Goal: Transaction & Acquisition: Book appointment/travel/reservation

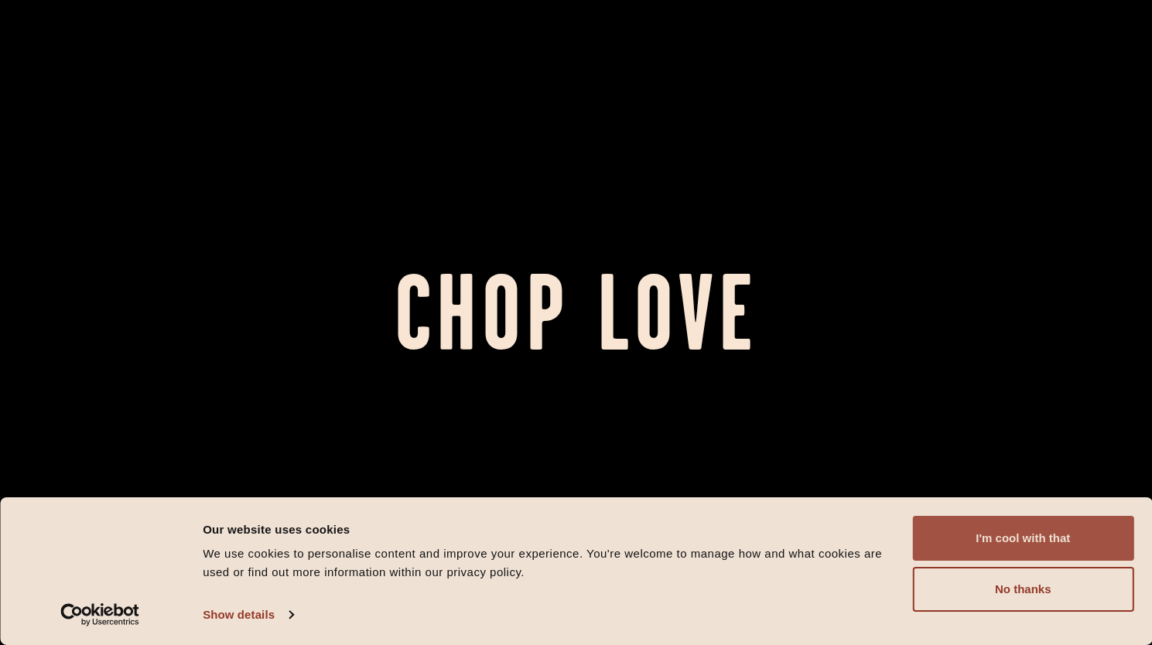
click at [1099, 546] on button "I'm cool with that" at bounding box center [1022, 538] width 221 height 45
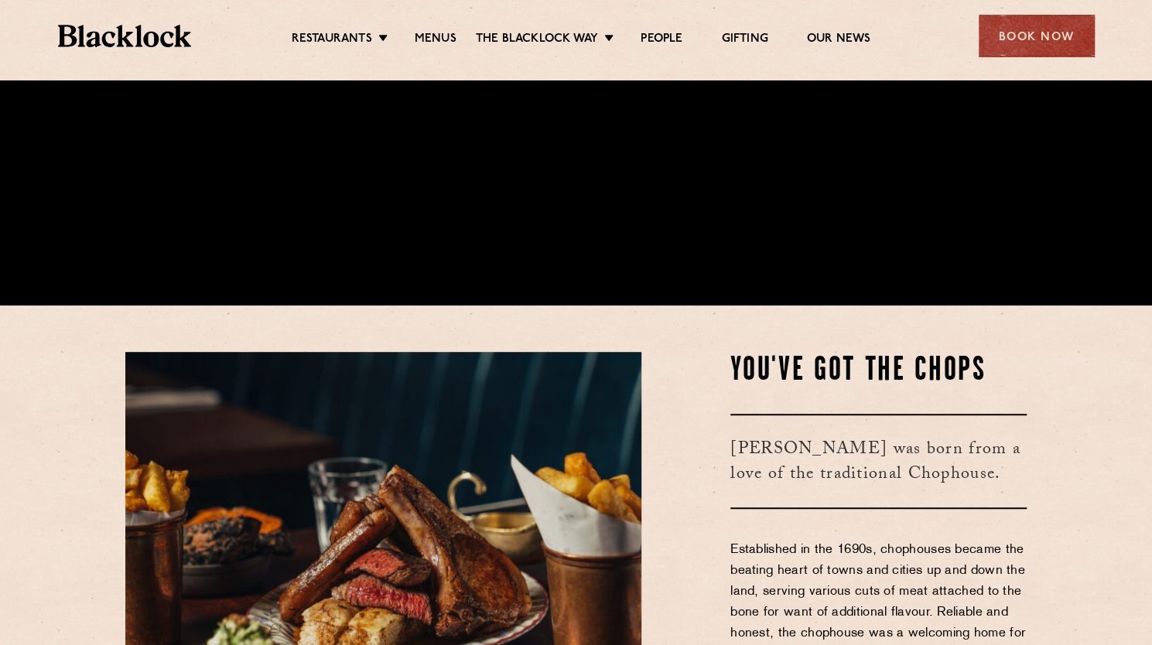
scroll to position [921, 0]
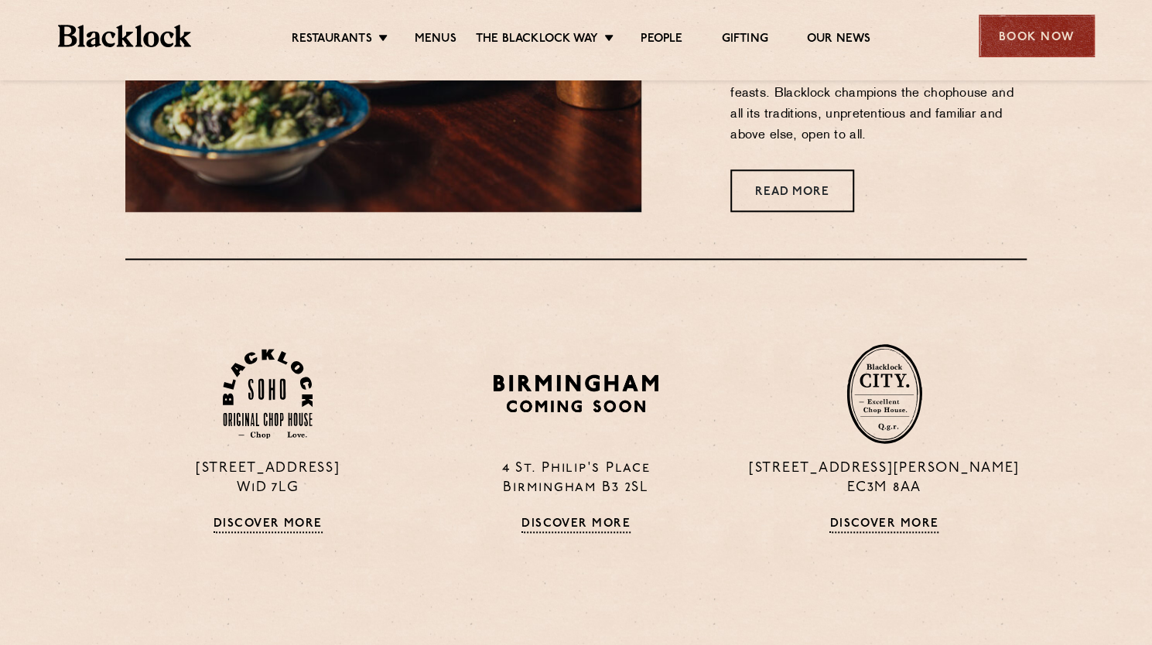
click at [1046, 47] on div "Book Now" at bounding box center [1037, 36] width 116 height 43
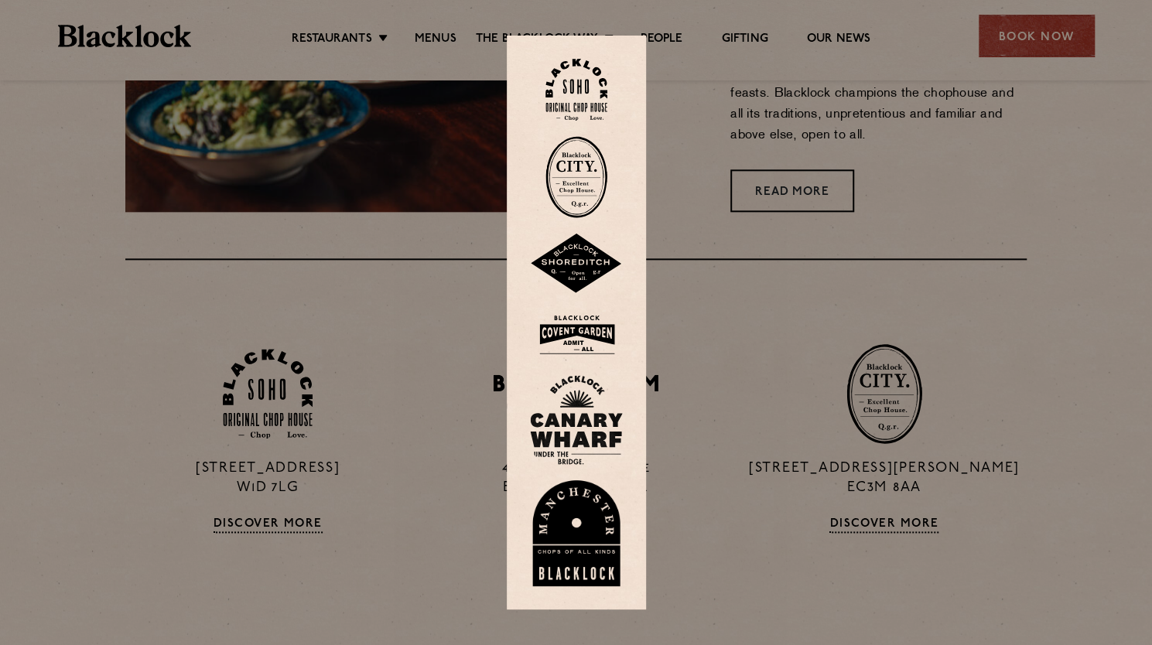
click at [583, 100] on img at bounding box center [576, 90] width 62 height 63
